Goal: Transaction & Acquisition: Download file/media

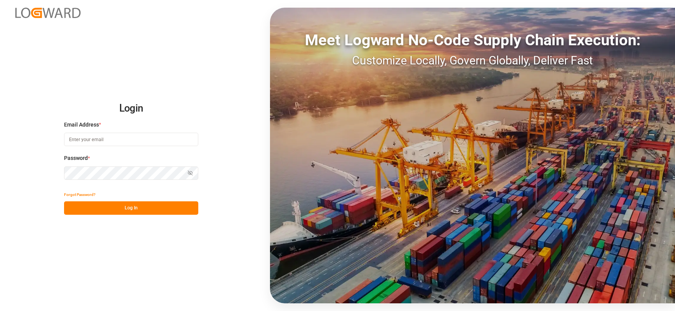
type input "[EMAIL_ADDRESS][DOMAIN_NAME]"
click at [151, 205] on button "Log In" at bounding box center [131, 207] width 134 height 13
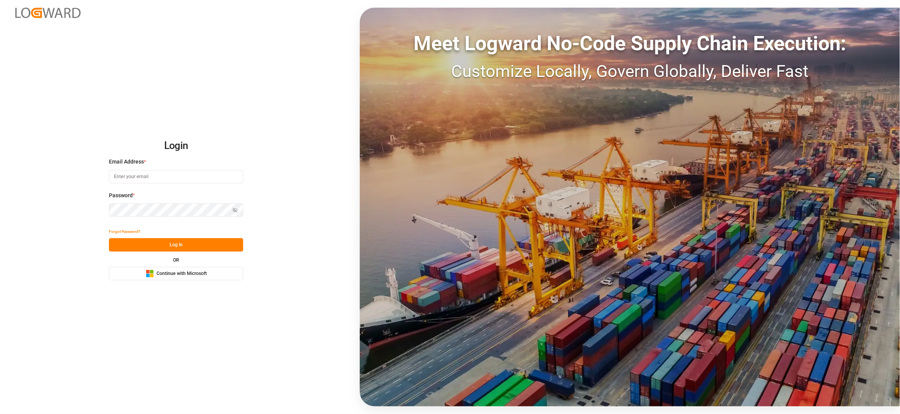
type input "[EMAIL_ADDRESS][DOMAIN_NAME]"
click at [189, 244] on button "Log In" at bounding box center [176, 244] width 134 height 13
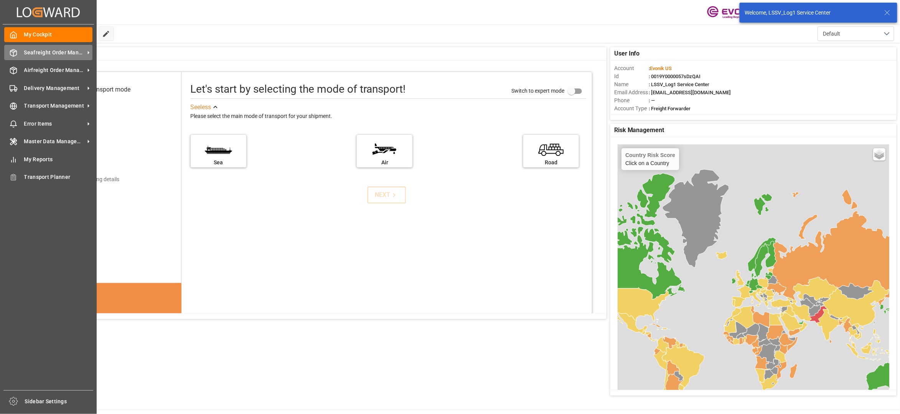
click at [54, 49] on span "Seafreight Order Management" at bounding box center [54, 53] width 61 height 8
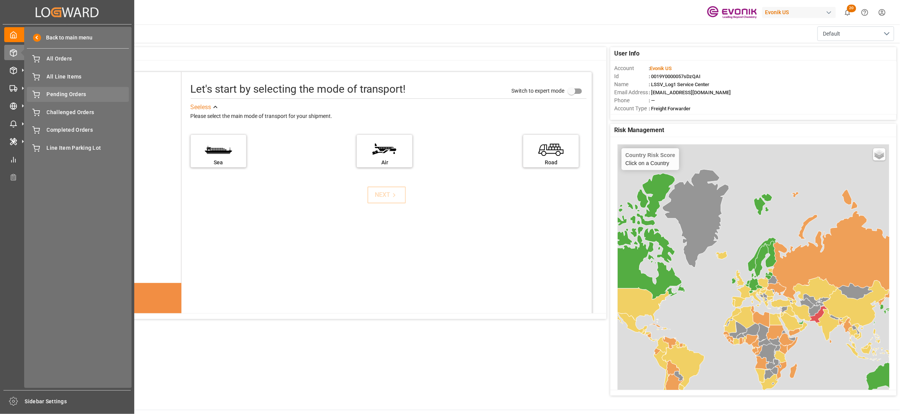
click at [74, 91] on span "Pending Orders" at bounding box center [88, 94] width 82 height 8
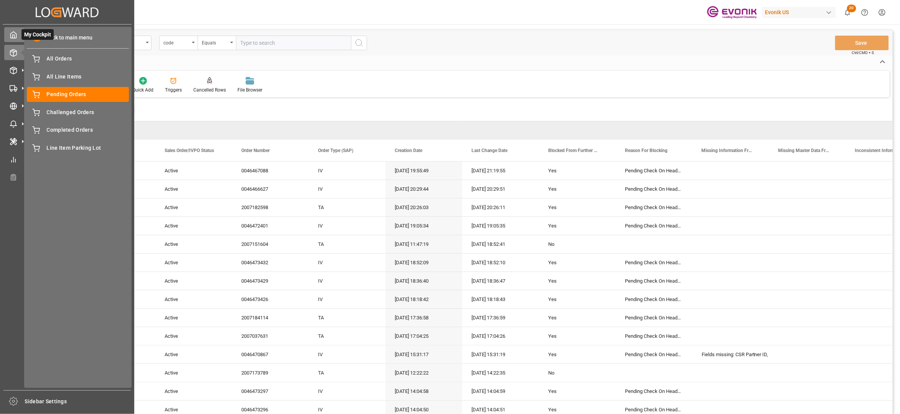
click at [13, 31] on div at bounding box center [10, 35] width 13 height 8
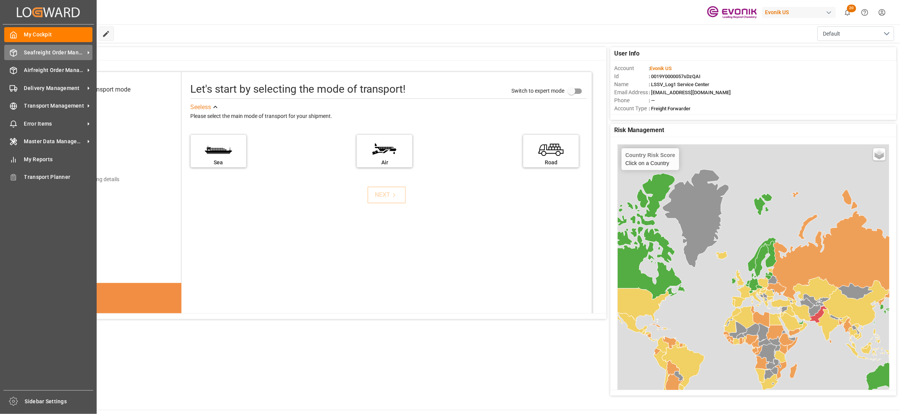
click at [37, 49] on span "Seafreight Order Management" at bounding box center [54, 53] width 61 height 8
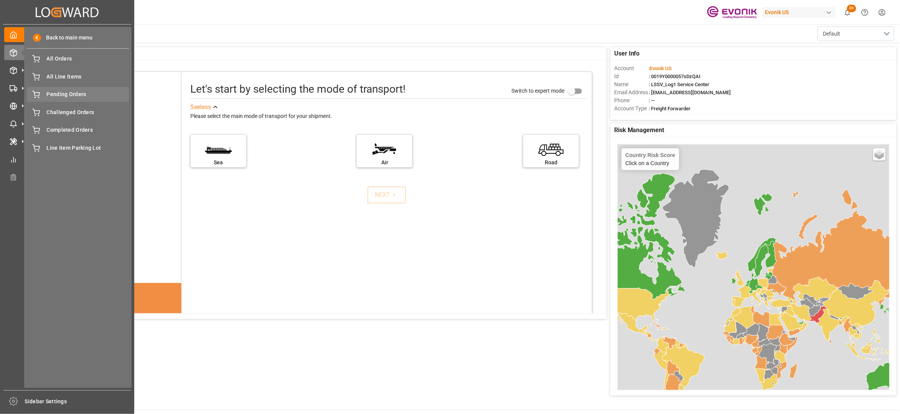
click at [67, 95] on span "Pending Orders" at bounding box center [88, 94] width 82 height 8
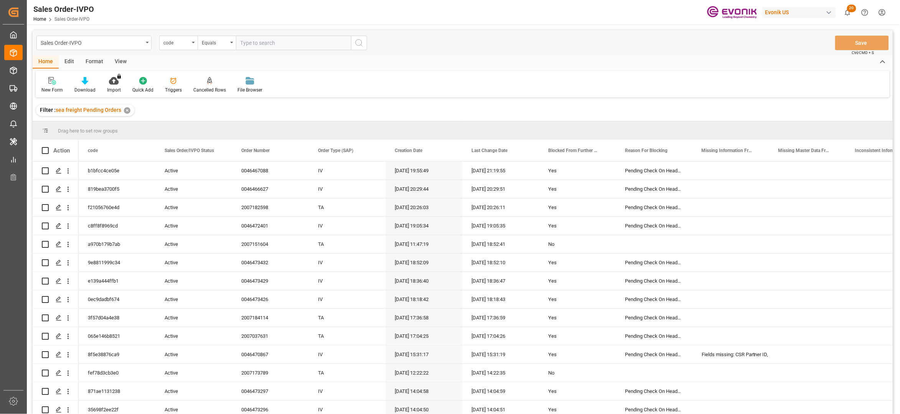
click at [123, 58] on div "View" at bounding box center [120, 62] width 23 height 13
click at [83, 84] on icon at bounding box center [87, 81] width 8 height 8
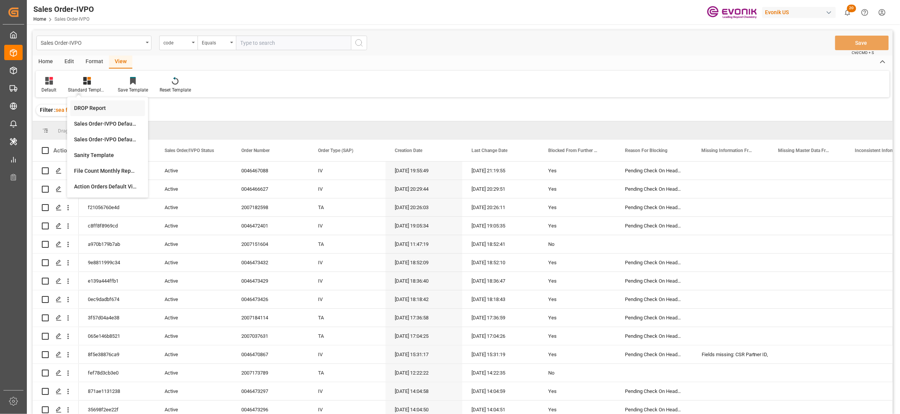
click at [106, 107] on div "DROP Report" at bounding box center [107, 108] width 67 height 8
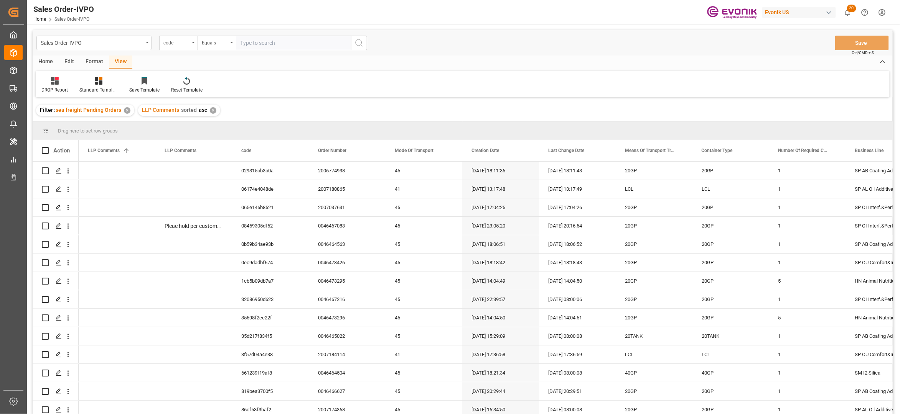
click at [44, 61] on div "Home" at bounding box center [46, 62] width 26 height 13
click at [86, 85] on div "Download" at bounding box center [85, 85] width 33 height 17
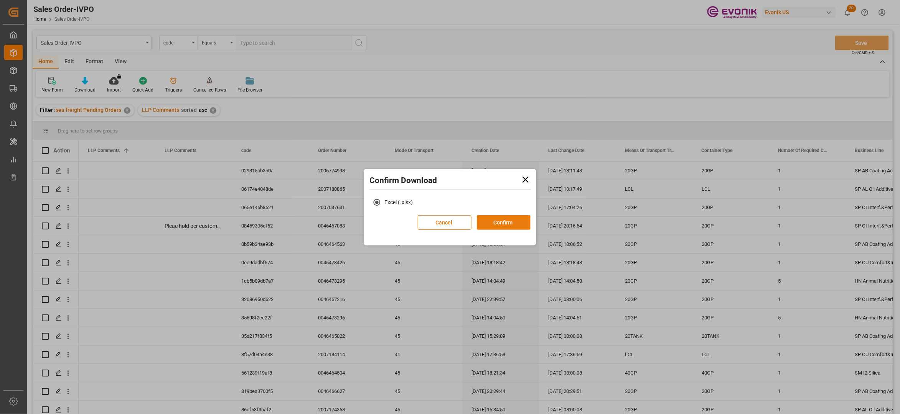
click at [512, 223] on button "Confirm" at bounding box center [504, 222] width 54 height 15
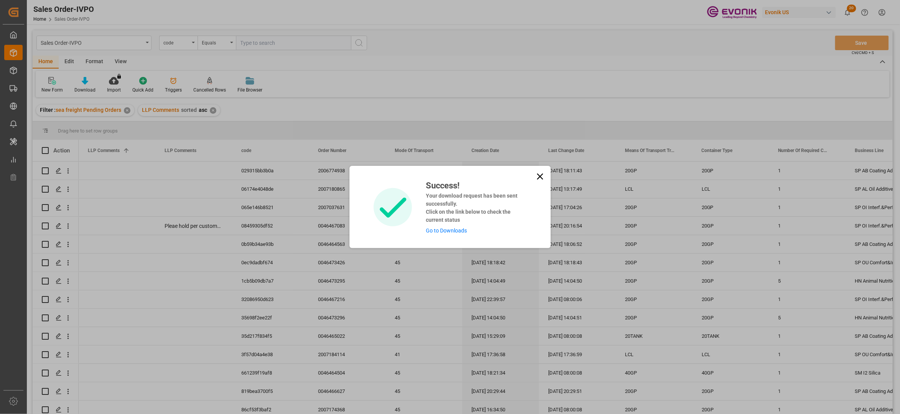
click at [457, 229] on link "Go to Downloads" at bounding box center [446, 231] width 41 height 6
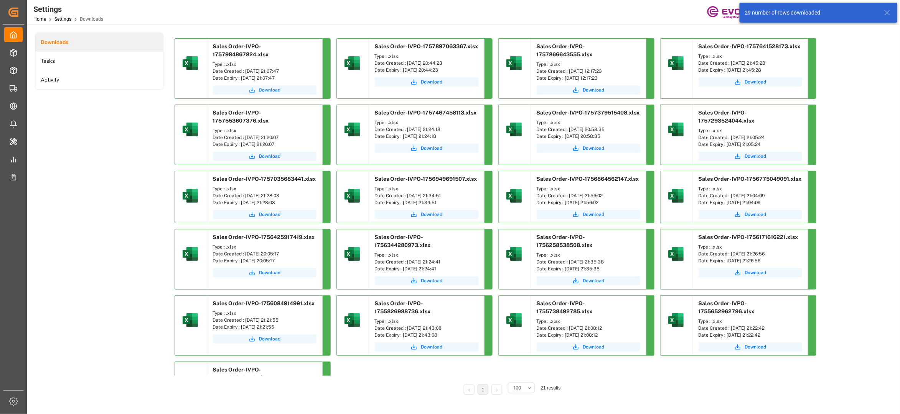
click at [258, 86] on button "Download" at bounding box center [265, 90] width 104 height 9
